Goal: Task Accomplishment & Management: Manage account settings

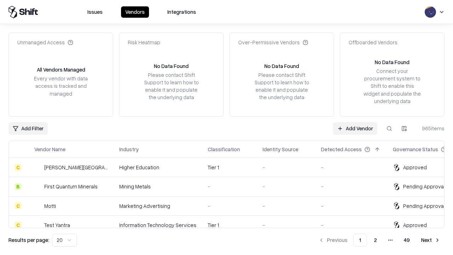
click at [355, 128] on link "Add Vendor" at bounding box center [355, 128] width 44 height 13
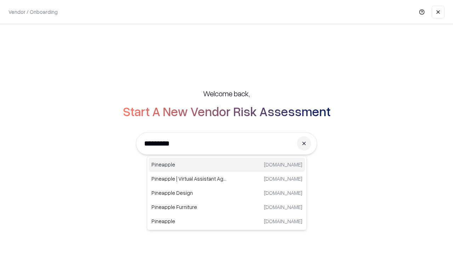
click at [227, 165] on div "Pineapple [DOMAIN_NAME]" at bounding box center [227, 165] width 156 height 14
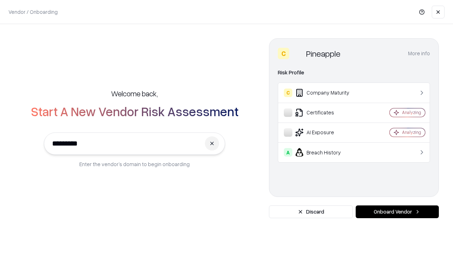
type input "*********"
click at [397, 212] on button "Onboard Vendor" at bounding box center [397, 211] width 83 height 13
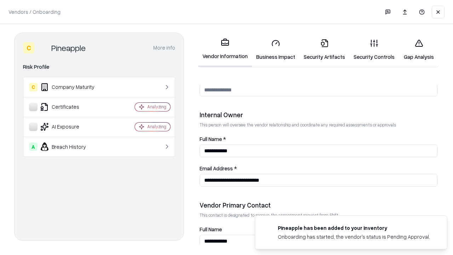
scroll to position [367, 0]
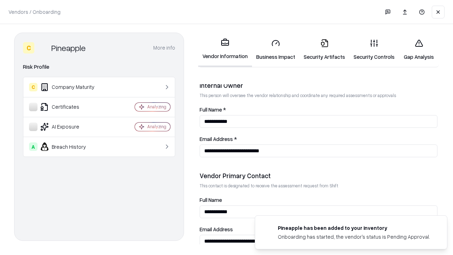
click at [324, 50] on link "Security Artifacts" at bounding box center [324, 49] width 50 height 33
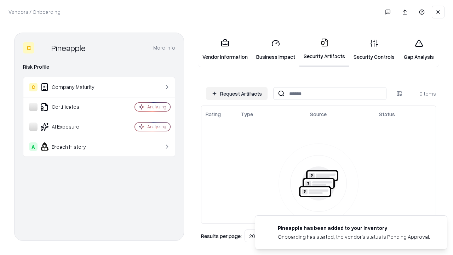
click at [237, 93] on button "Request Artifacts" at bounding box center [237, 93] width 62 height 13
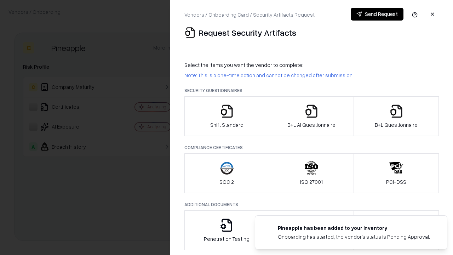
click at [396, 116] on icon "button" at bounding box center [396, 111] width 14 height 14
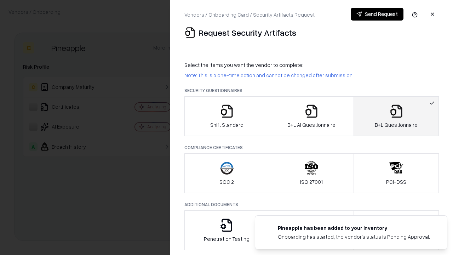
click at [311, 116] on icon "button" at bounding box center [311, 111] width 14 height 14
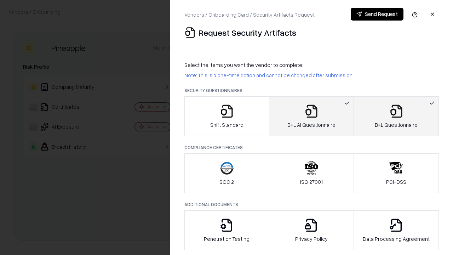
click at [377, 14] on button "Send Request" at bounding box center [377, 14] width 53 height 13
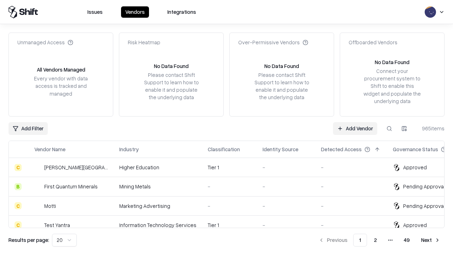
click at [355, 128] on link "Add Vendor" at bounding box center [355, 128] width 44 height 13
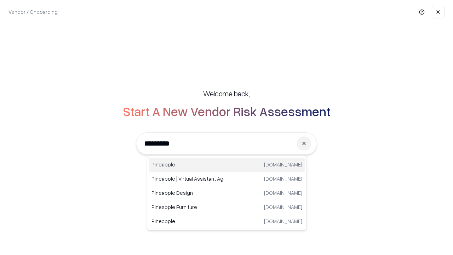
click at [227, 165] on div "Pineapple [DOMAIN_NAME]" at bounding box center [227, 165] width 156 height 14
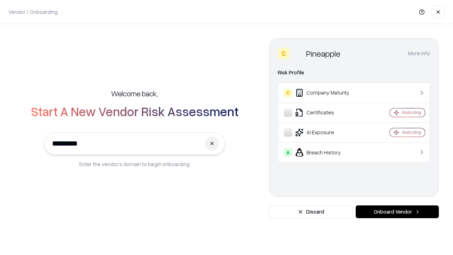
type input "*********"
click at [397, 212] on button "Onboard Vendor" at bounding box center [397, 211] width 83 height 13
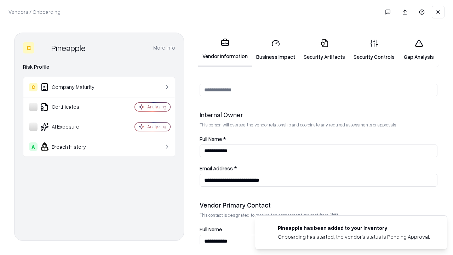
scroll to position [367, 0]
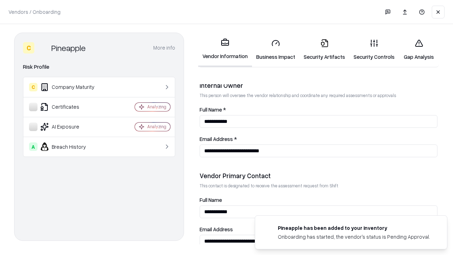
click at [419, 50] on link "Gap Analysis" at bounding box center [419, 49] width 40 height 33
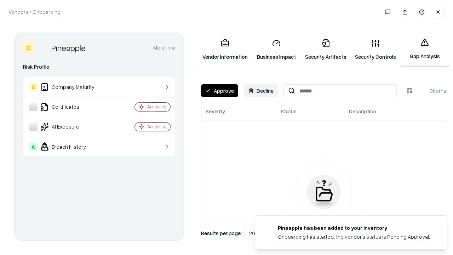
click at [219, 91] on button "Approve" at bounding box center [219, 90] width 37 height 13
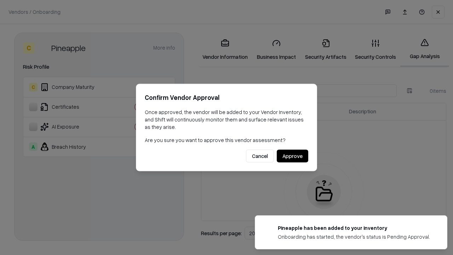
click at [292, 156] on button "Approve" at bounding box center [293, 156] width 32 height 13
